Goal: Task Accomplishment & Management: Use online tool/utility

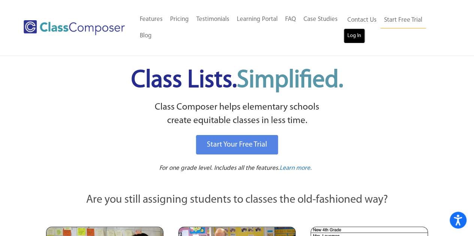
click at [356, 38] on link "Log In" at bounding box center [353, 35] width 21 height 15
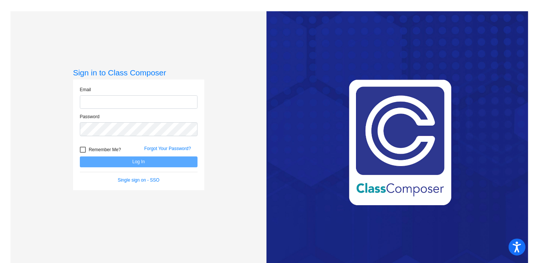
type input "jessica.mcghee@lcps.org"
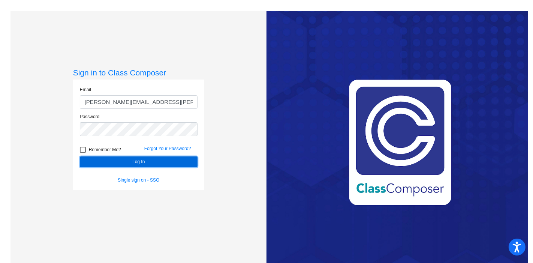
click at [140, 163] on button "Log In" at bounding box center [139, 161] width 118 height 11
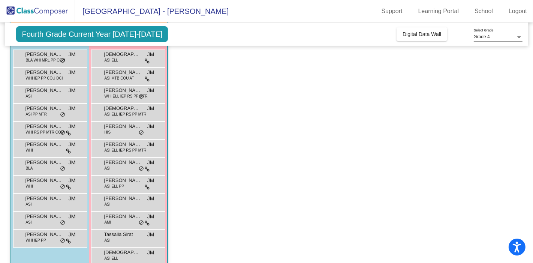
scroll to position [72, 0]
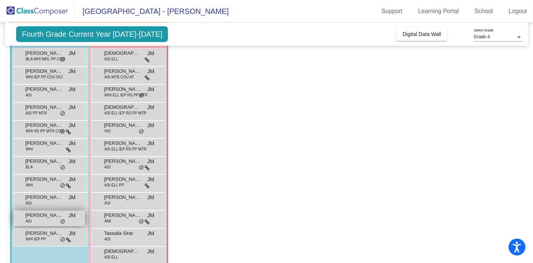
click at [36, 219] on div "Vivann Embadi ASI JM lock do_not_disturb_alt" at bounding box center [49, 217] width 72 height 15
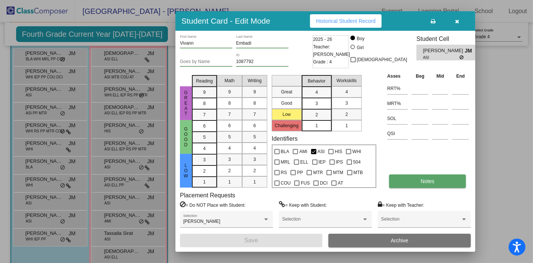
click at [424, 181] on span "Notes" at bounding box center [427, 181] width 14 height 6
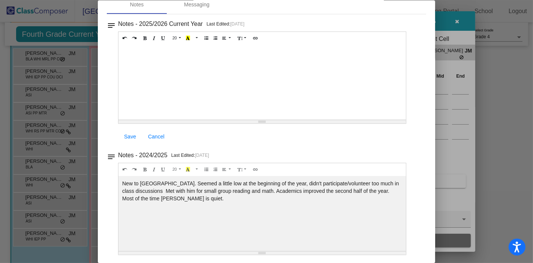
scroll to position [0, 0]
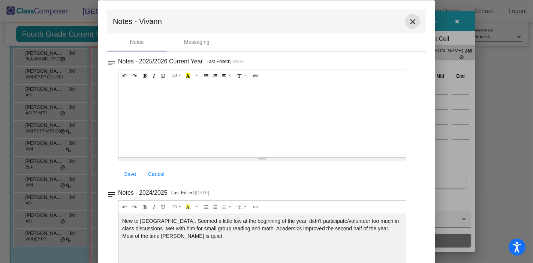
click at [410, 21] on mat-icon "close" at bounding box center [412, 21] width 9 height 9
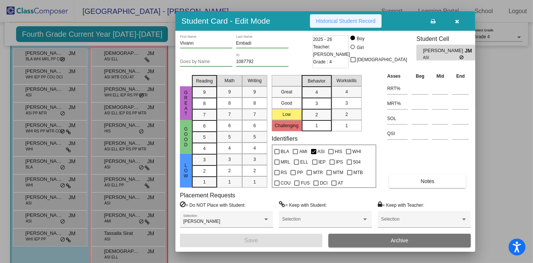
click at [349, 21] on span "Historical Student Record" at bounding box center [346, 21] width 60 height 6
